Goal: Task Accomplishment & Management: Use online tool/utility

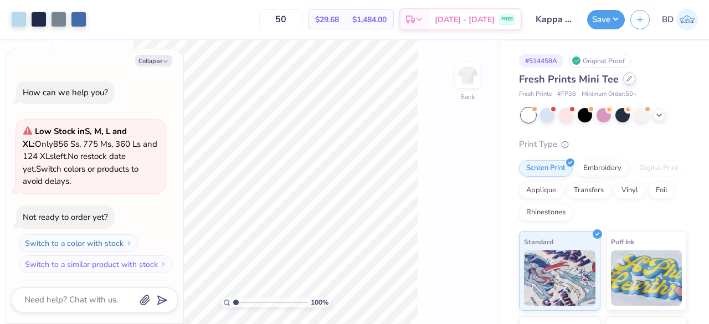
click at [627, 78] on icon at bounding box center [629, 78] width 4 height 4
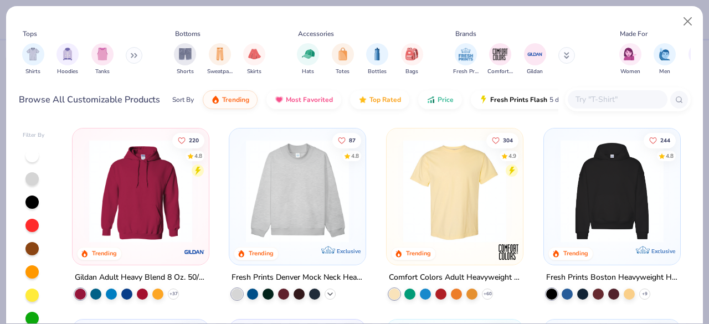
click at [326, 290] on icon at bounding box center [330, 294] width 9 height 9
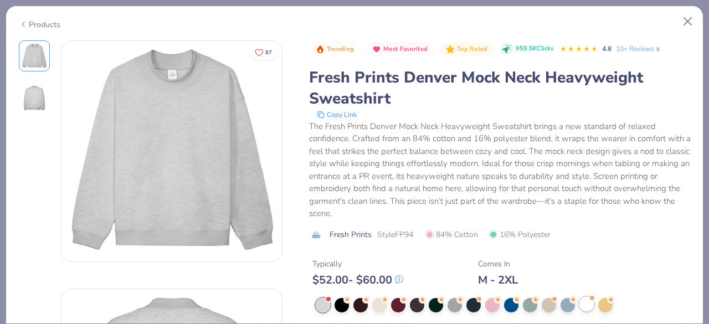
click at [587, 308] on div at bounding box center [587, 304] width 14 height 14
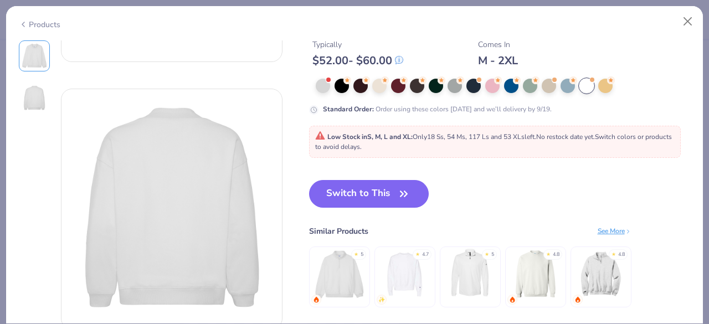
click at [515, 193] on div "Switch to This Similar Products See More ★ 5 ★ 4.7 ★ 5 ★ 4.8 ★ 4.8" at bounding box center [470, 255] width 323 height 150
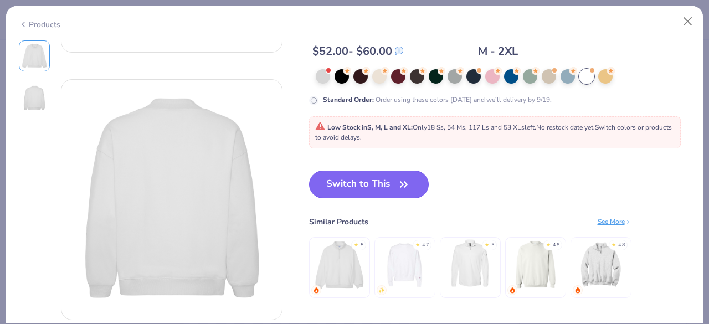
click at [386, 182] on button "Switch to This" at bounding box center [369, 185] width 120 height 28
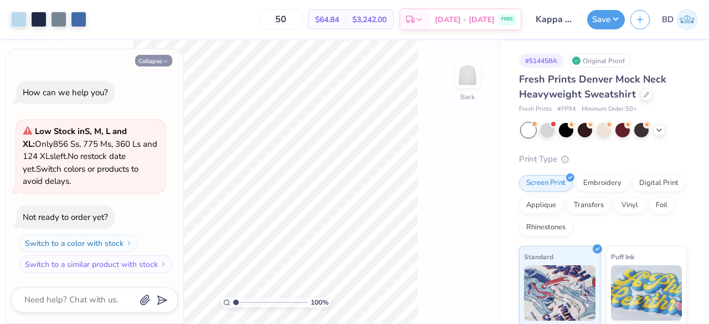
click at [158, 62] on button "Collapse" at bounding box center [153, 61] width 37 height 12
type textarea "x"
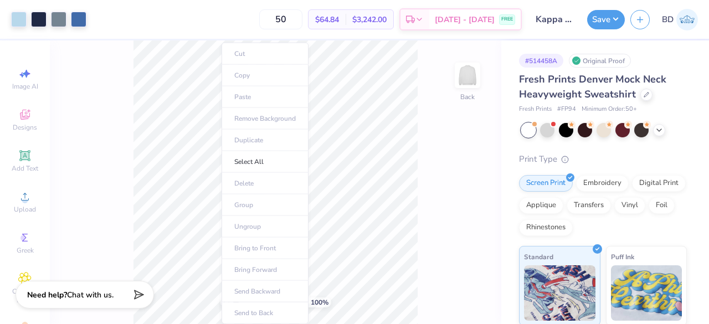
click at [245, 136] on ul "Cut Copy Paste Remove Background Duplicate Select All Delete Group Ungroup Brin…" at bounding box center [265, 184] width 87 height 282
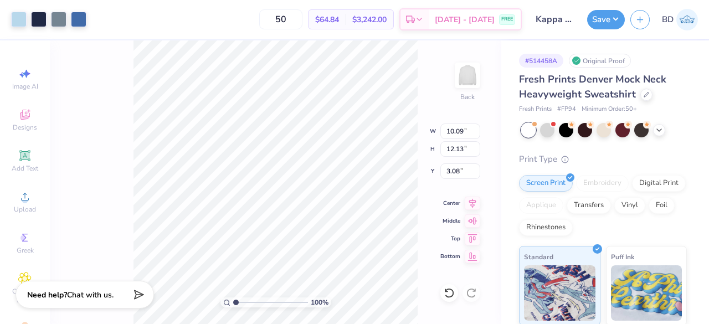
type input "10.09"
type input "12.13"
type input "2.29"
click at [404, 145] on div "100 % Back W 10.09 10.09 " H 12.13 12.13 " Y 2.29 2.29 " Center Middle Top Bott…" at bounding box center [276, 182] width 452 height 284
click at [396, 132] on div "100 % Back W 10.09 10.09 " H 12.13 12.13 " Y 2.29 2.29 " Center Middle Top Bott…" at bounding box center [276, 182] width 452 height 284
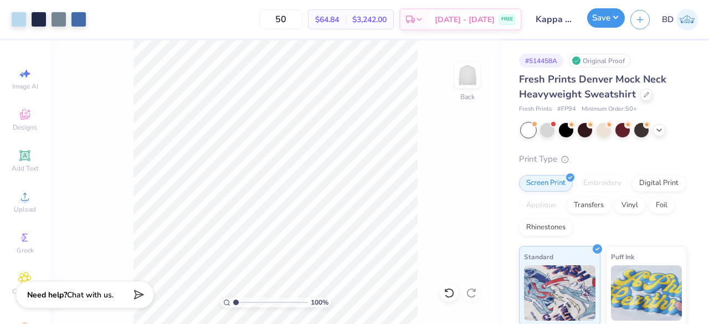
click at [603, 23] on button "Save" at bounding box center [606, 17] width 38 height 19
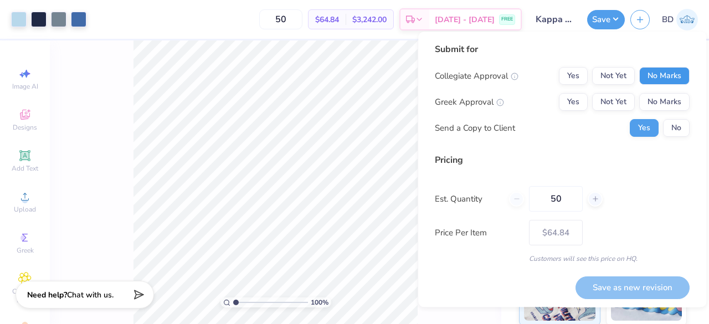
click at [655, 76] on button "No Marks" at bounding box center [664, 76] width 50 height 18
click at [623, 99] on button "Not Yet" at bounding box center [613, 102] width 43 height 18
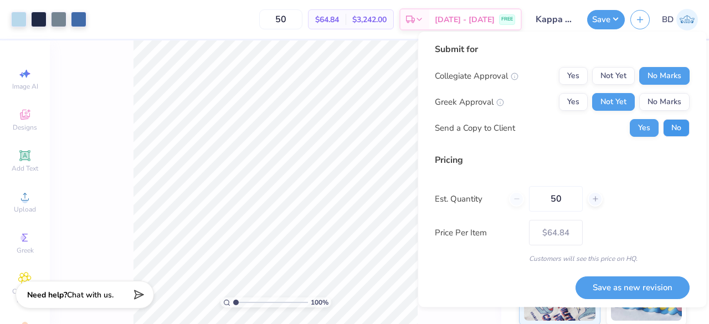
click at [671, 137] on button "No" at bounding box center [676, 128] width 27 height 18
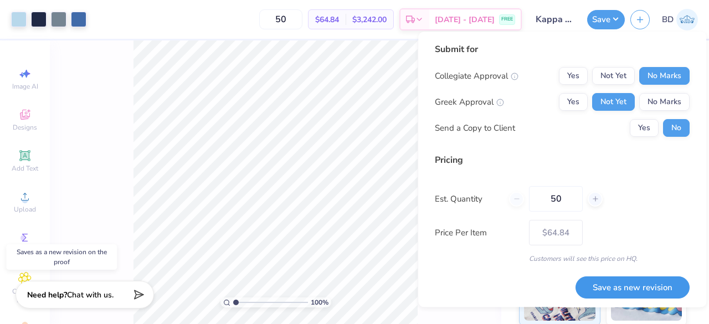
click at [594, 290] on button "Save as new revision" at bounding box center [633, 288] width 114 height 23
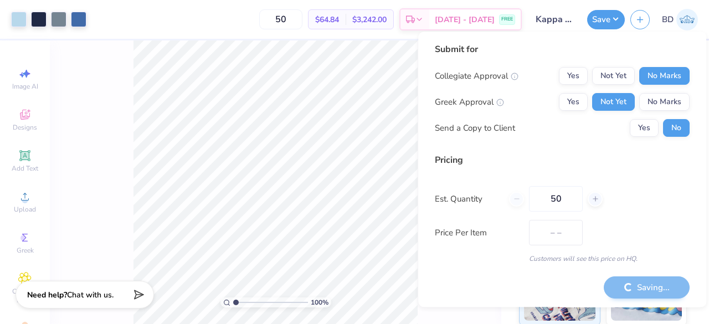
type input "$64.84"
